Goal: Entertainment & Leisure: Consume media (video, audio)

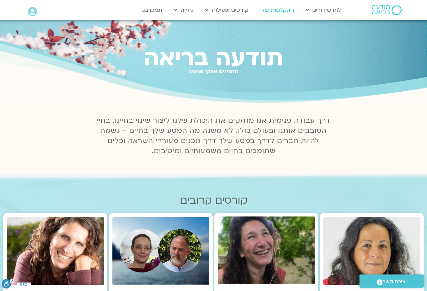
click at [282, 9] on link "ההקלטות שלי" at bounding box center [277, 10] width 41 height 13
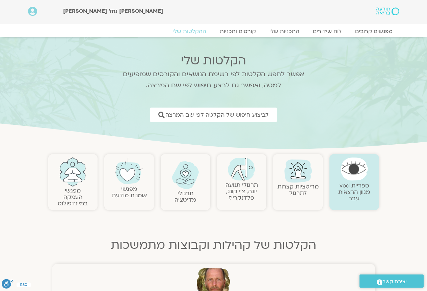
click at [236, 167] on img at bounding box center [241, 169] width 27 height 23
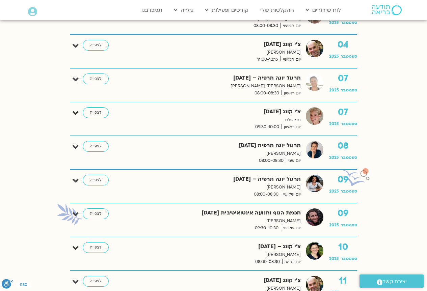
scroll to position [439, 0]
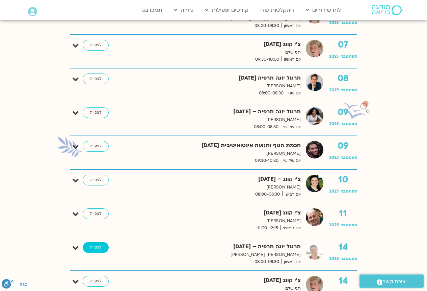
click at [102, 248] on link "לצפייה" at bounding box center [96, 247] width 26 height 11
